Goal: Information Seeking & Learning: Learn about a topic

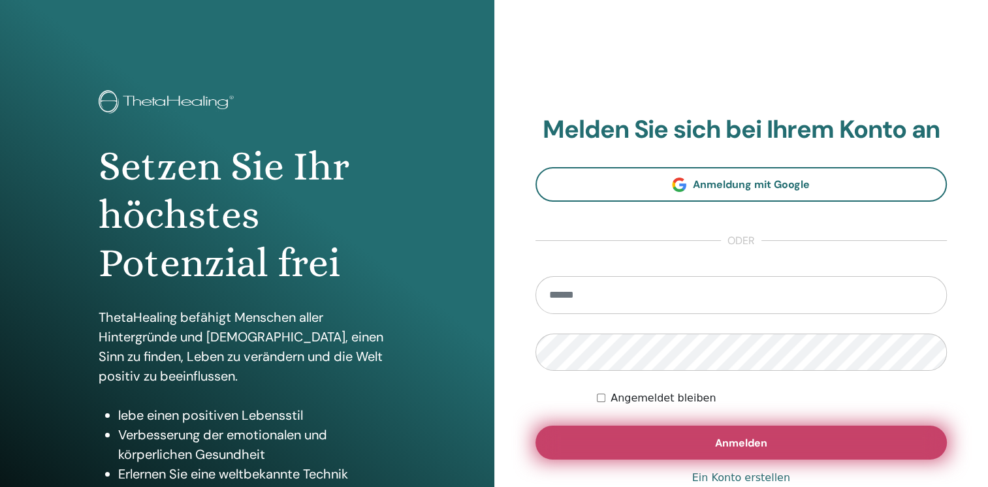
type input "**********"
click at [708, 436] on button "Anmelden" at bounding box center [741, 443] width 412 height 34
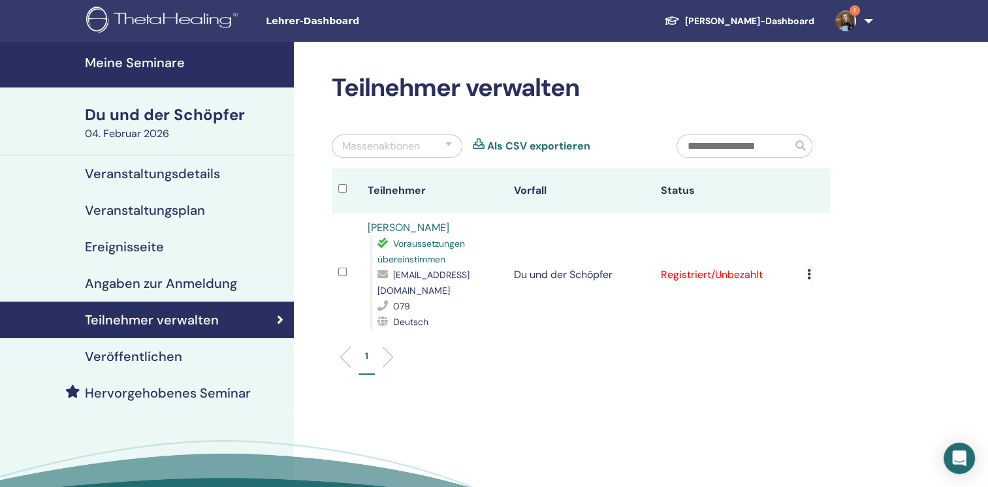
click at [840, 19] on img at bounding box center [845, 20] width 21 height 21
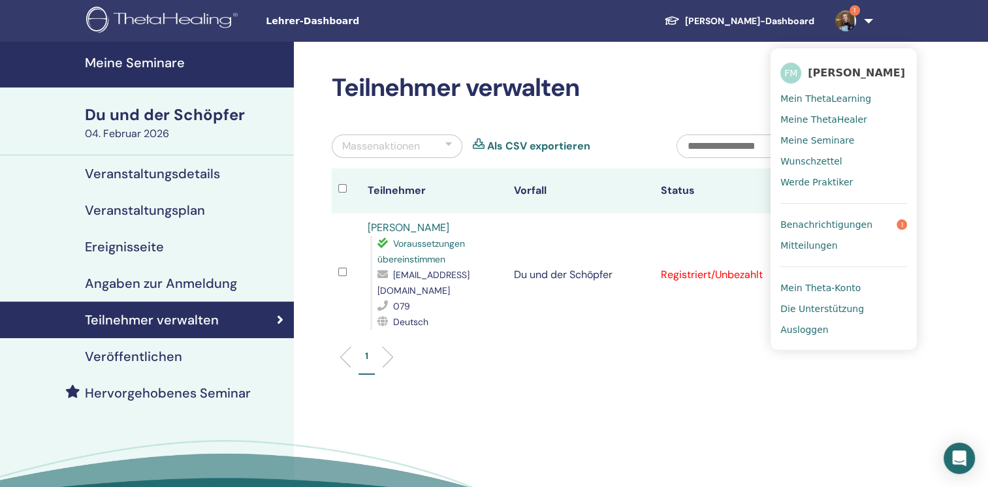
click at [817, 219] on span "Benachrichtigungen" at bounding box center [826, 225] width 92 height 12
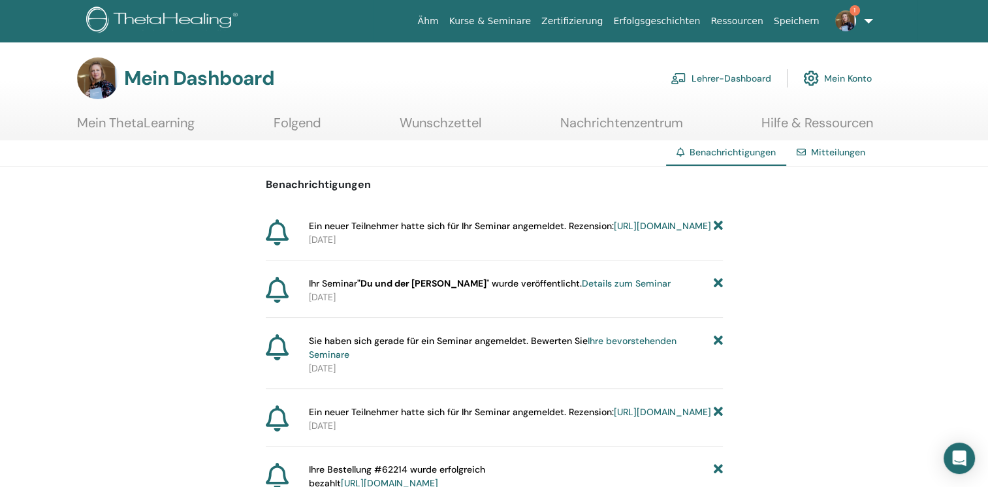
click at [697, 72] on font "Lehrer-Dashboard" at bounding box center [731, 78] width 80 height 12
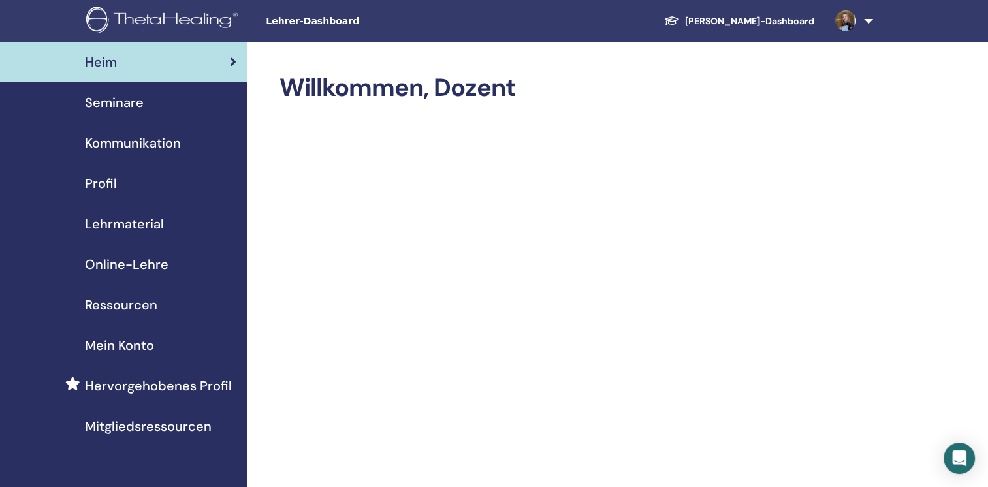
click at [136, 264] on span "Online-Lehre" at bounding box center [127, 265] width 84 height 20
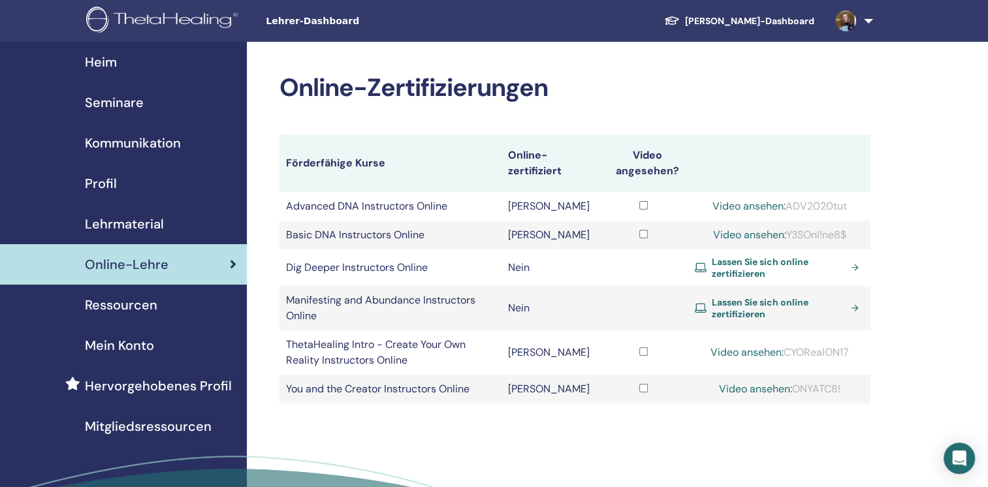
click at [734, 389] on link "Video ansehen:" at bounding box center [755, 389] width 73 height 14
click at [736, 353] on link "Video ansehen:" at bounding box center [746, 352] width 73 height 14
